Goal: Information Seeking & Learning: Find specific page/section

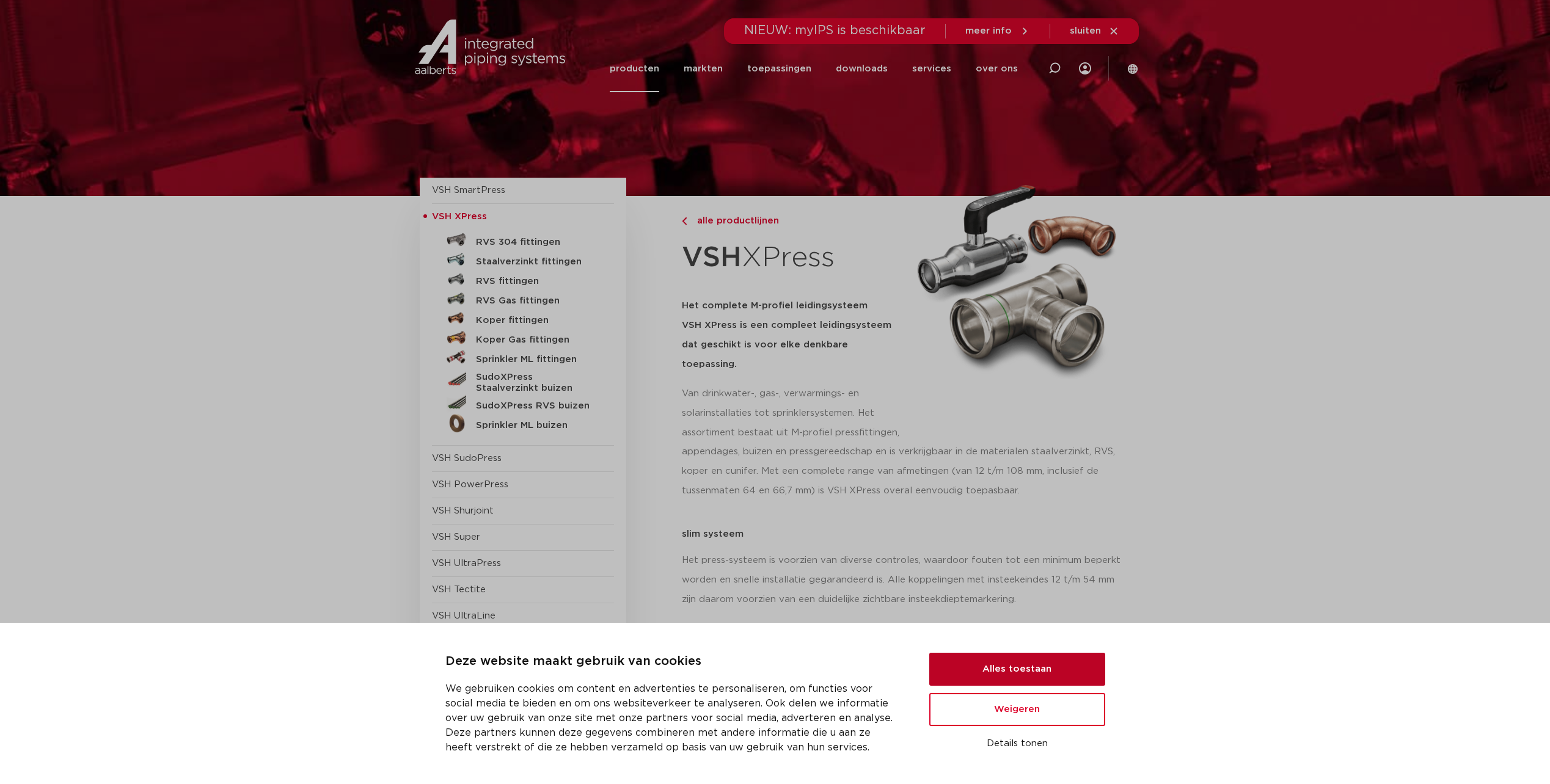
click at [984, 669] on button "Alles toestaan" at bounding box center [1017, 669] width 176 height 33
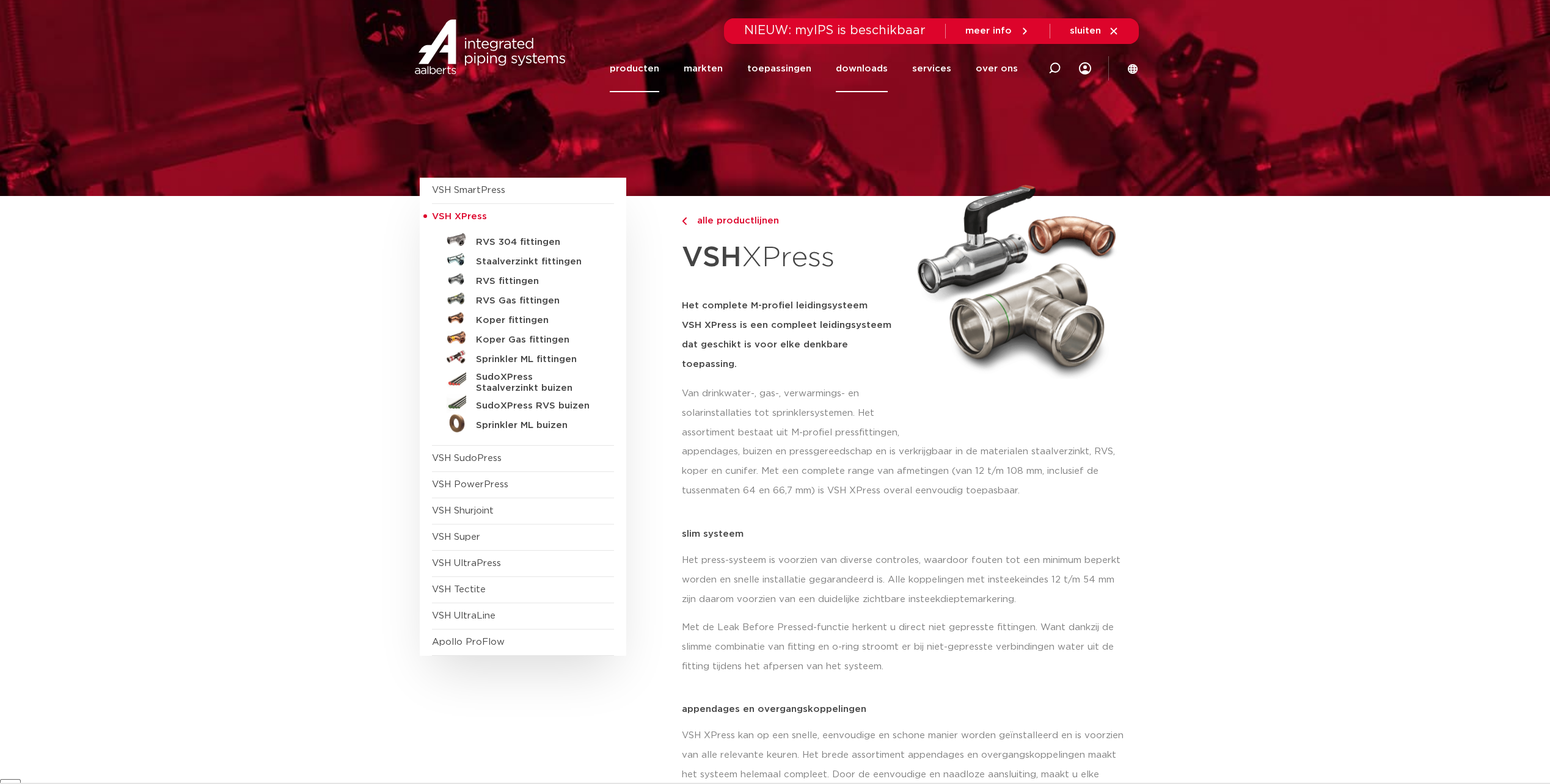
click at [865, 69] on link "downloads" at bounding box center [861, 68] width 52 height 47
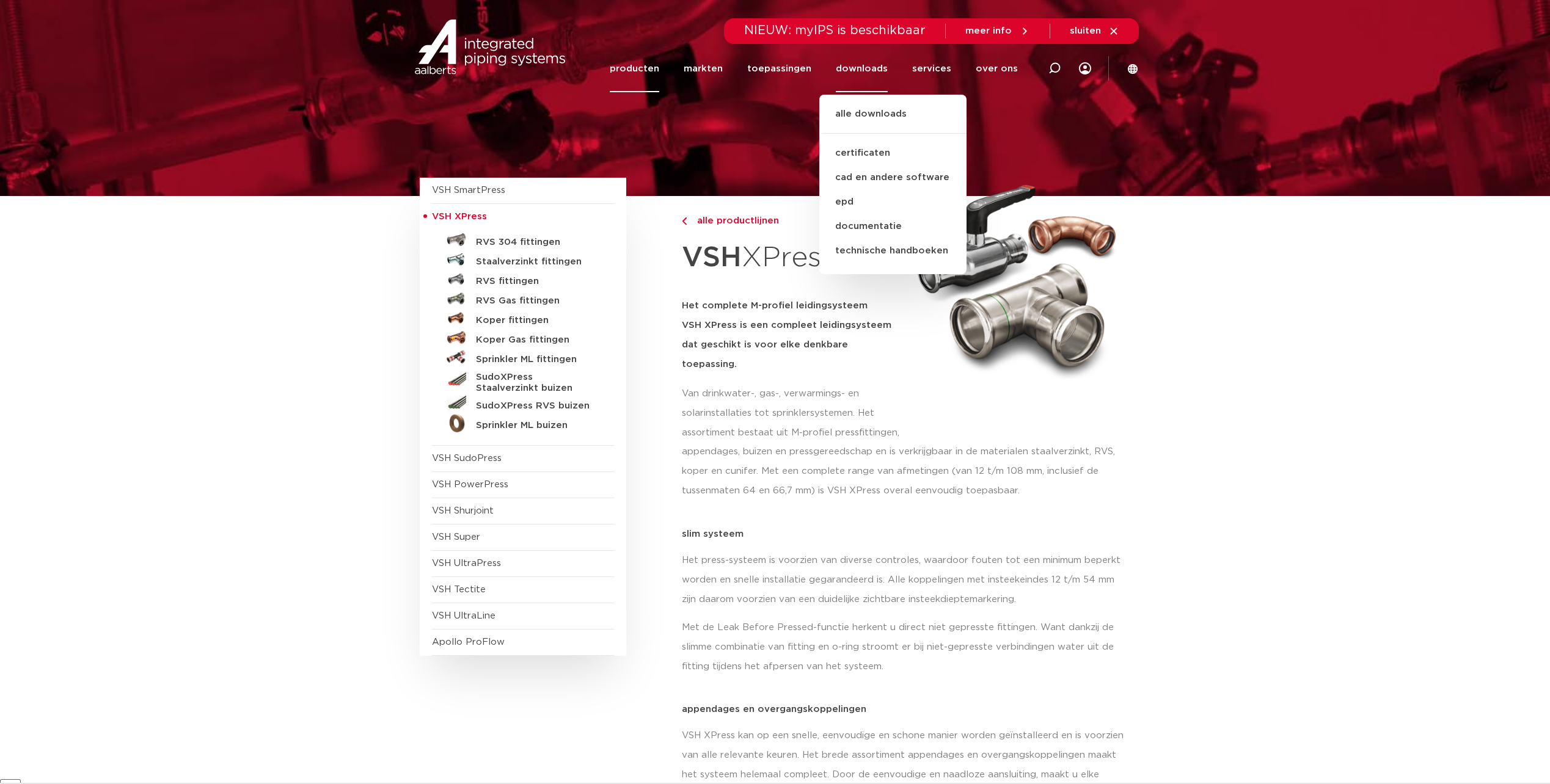
click at [865, 98] on ul "alle downloads certificaten cad en andere software epd documentatie technische …" at bounding box center [893, 184] width 147 height 180
click at [867, 112] on link "alle downloads" at bounding box center [893, 120] width 147 height 27
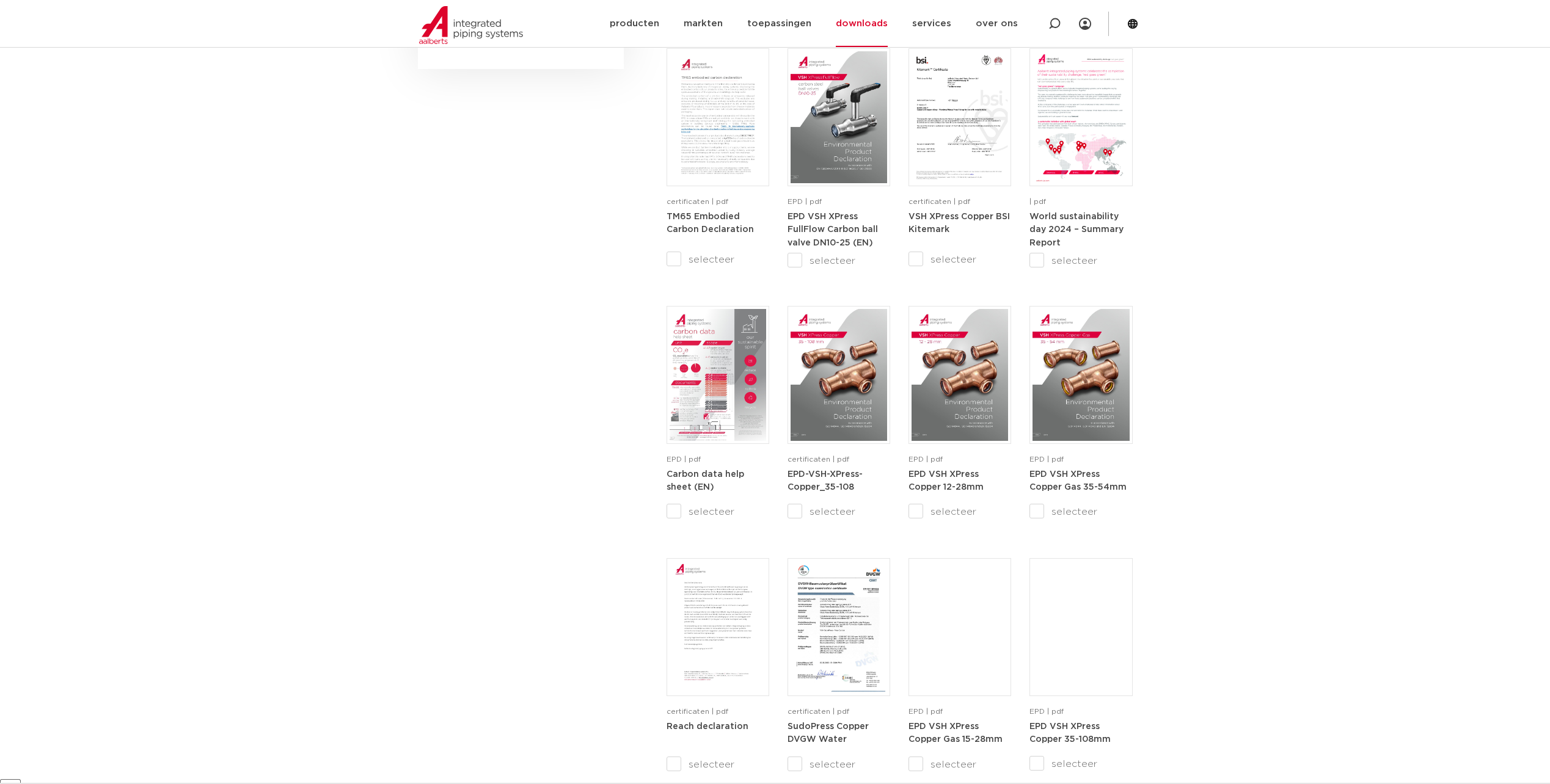
scroll to position [977, 0]
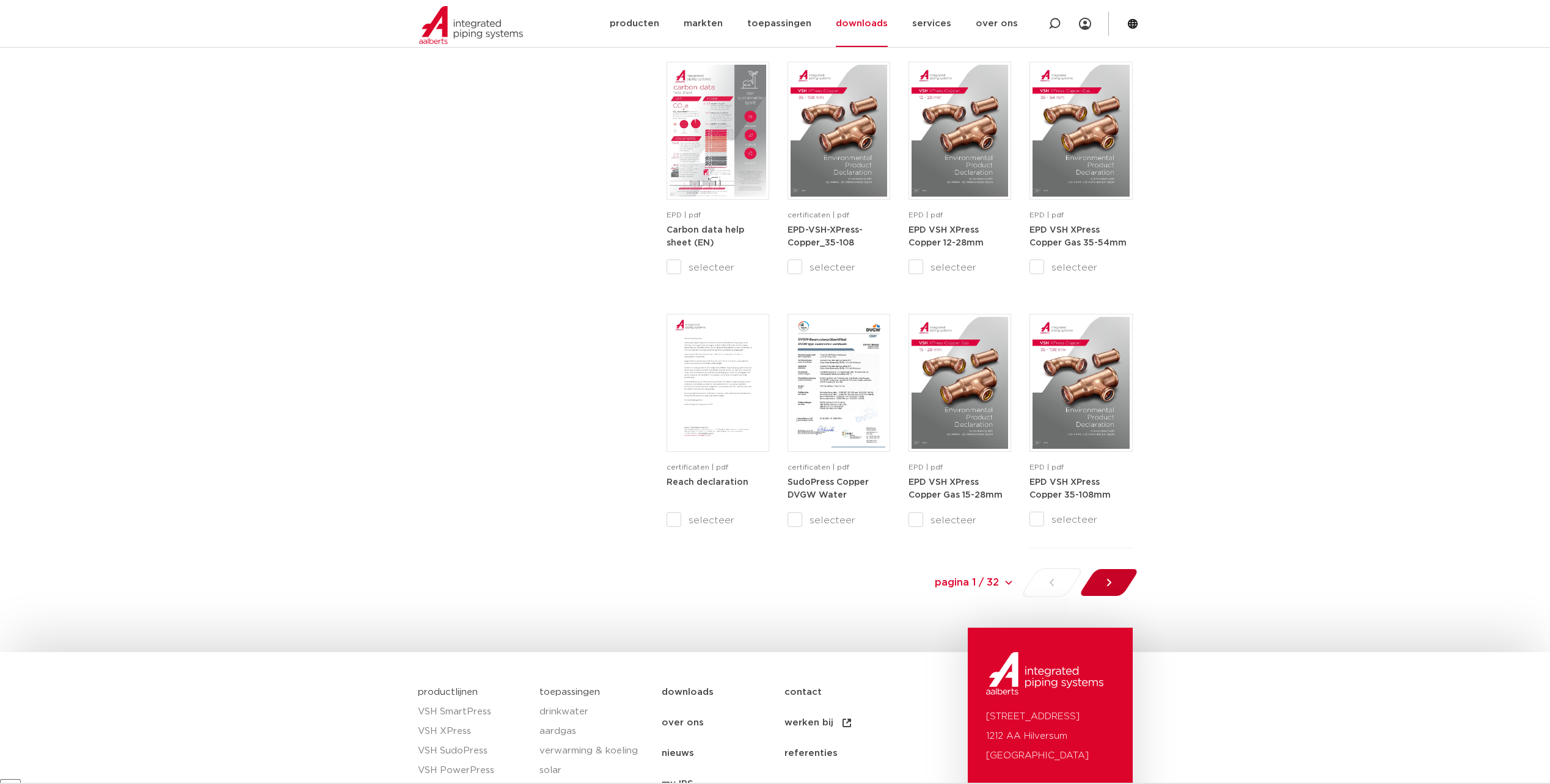
click at [1119, 584] on div at bounding box center [1108, 583] width 67 height 29
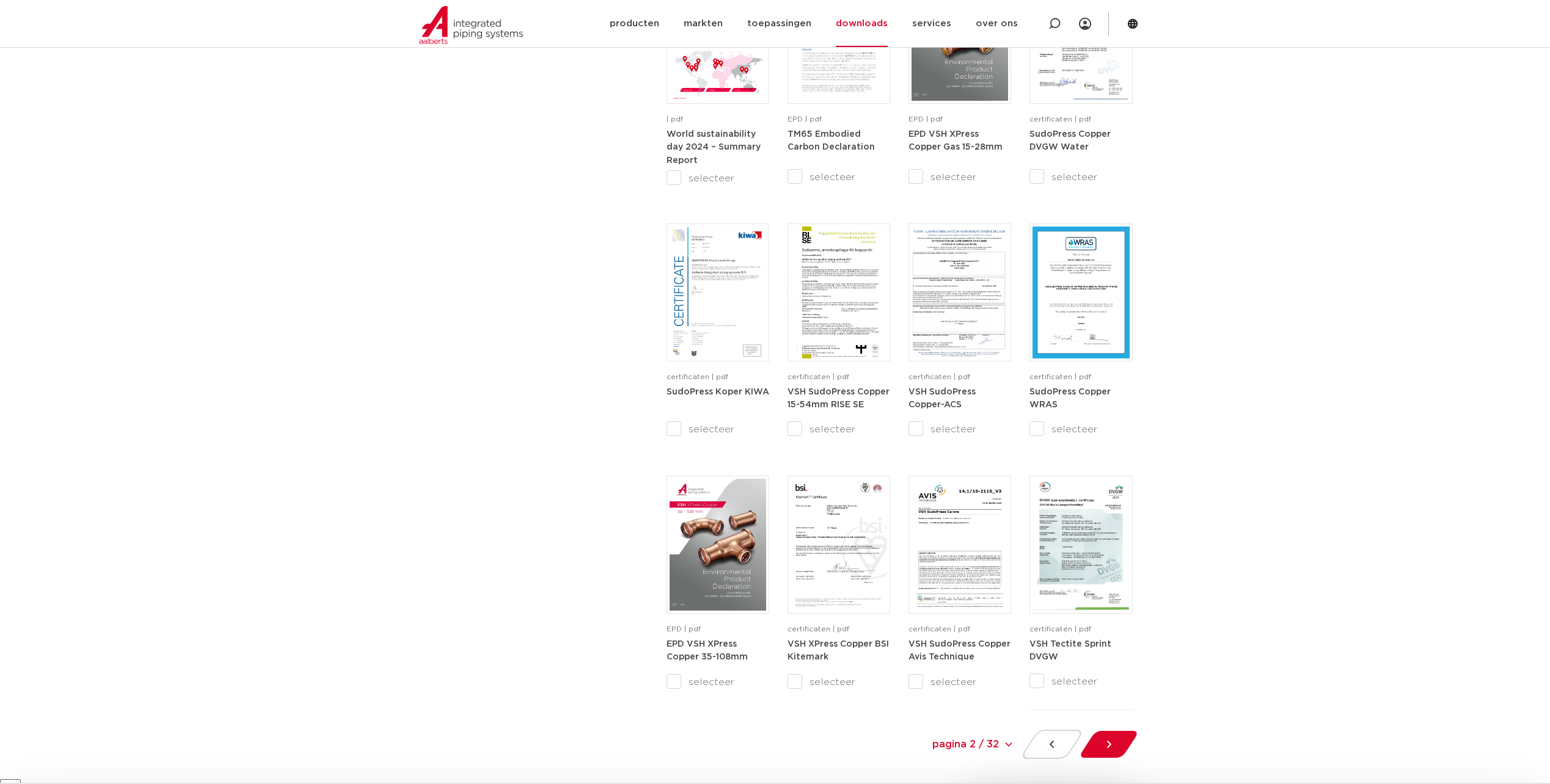
scroll to position [876, 0]
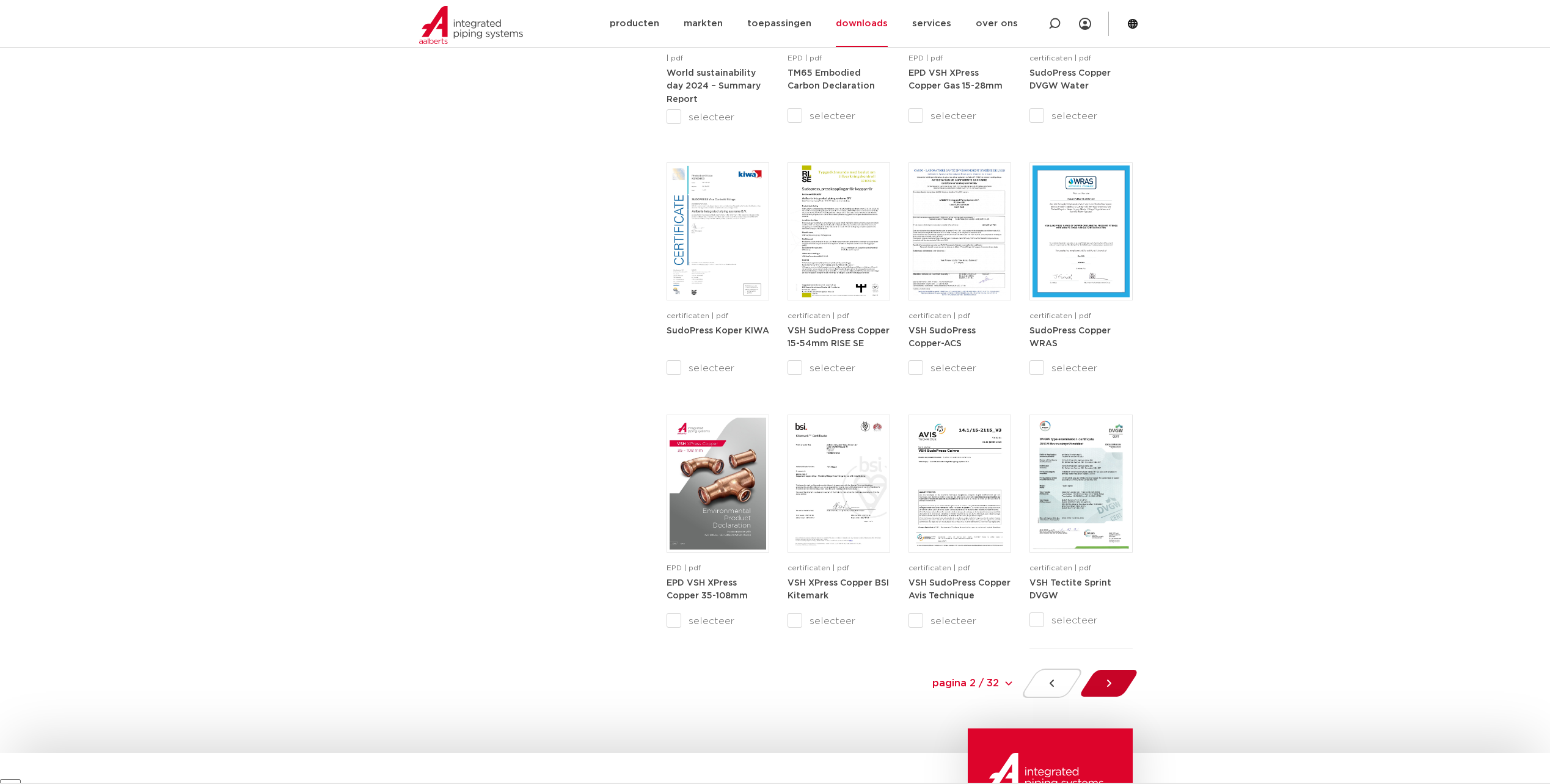
click at [1103, 681] on icon at bounding box center [1109, 684] width 13 height 13
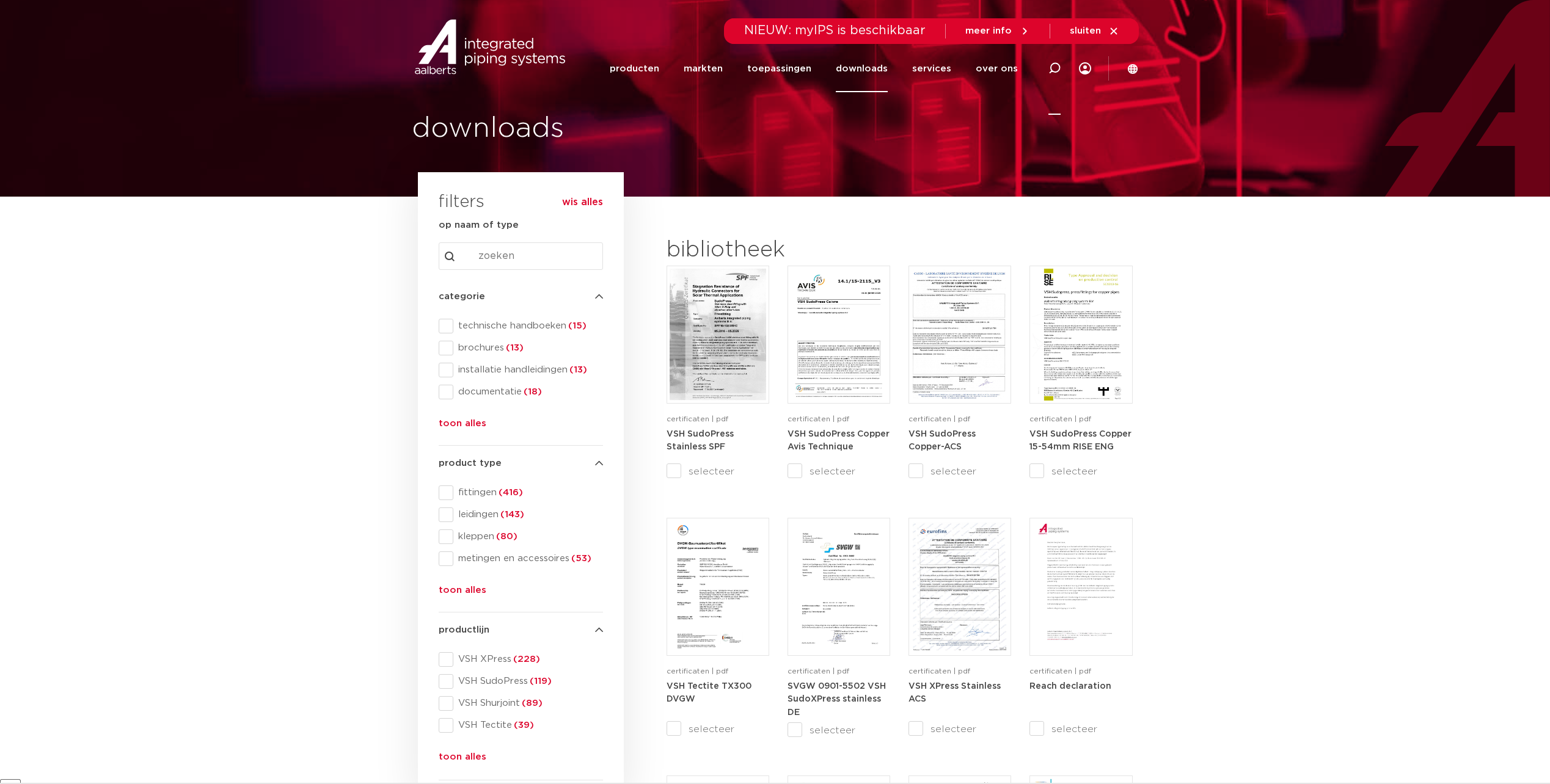
click at [1050, 69] on icon at bounding box center [1054, 68] width 13 height 13
click at [916, 73] on input "Zoeken" at bounding box center [870, 66] width 384 height 24
type input "leidingafstand"
click button "Zoeken" at bounding box center [0, 0] width 0 height 0
